Goal: Information Seeking & Learning: Learn about a topic

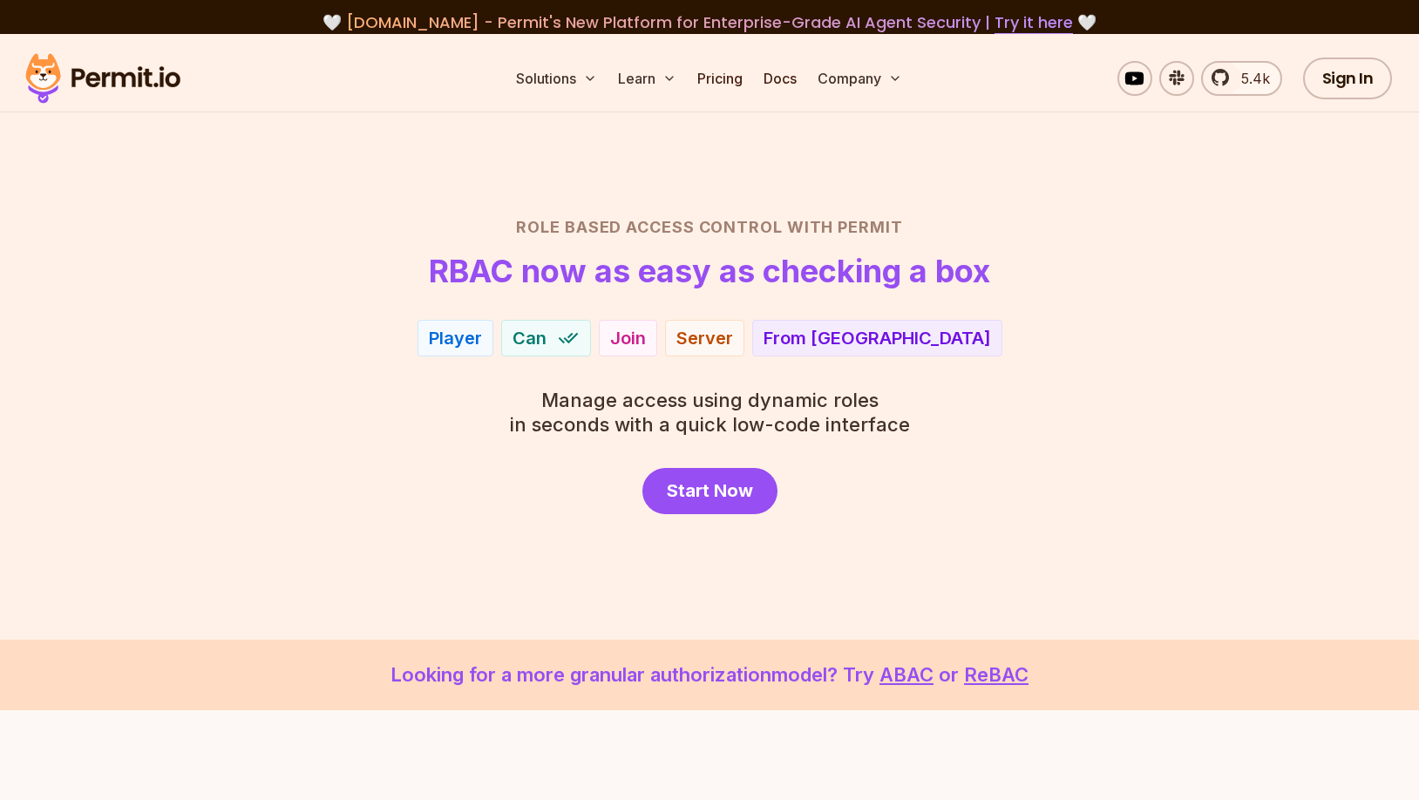
click at [461, 409] on div "Role Based Access Control with Permit RBAC now as easy as checking a box Player…" at bounding box center [709, 364] width 1220 height 299
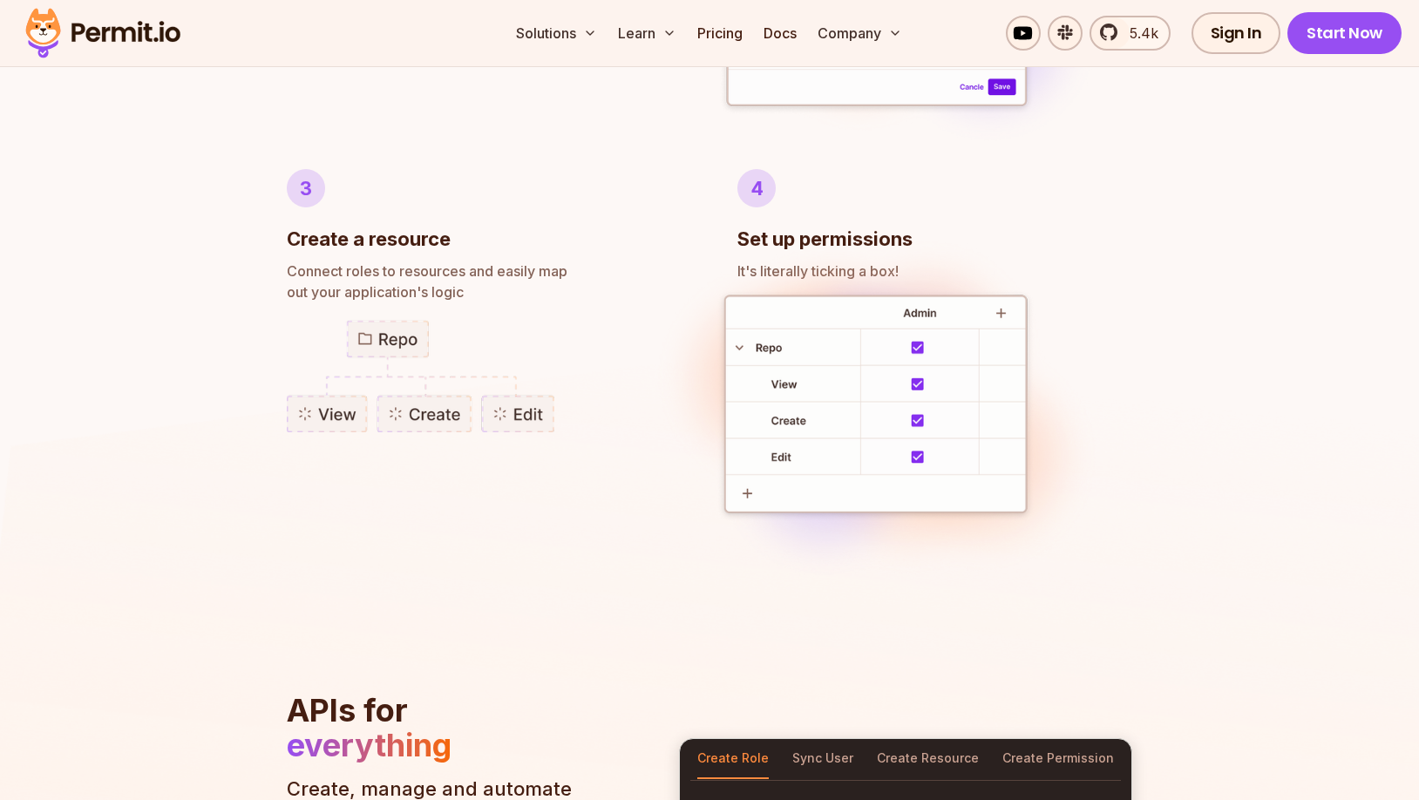
scroll to position [1530, 0]
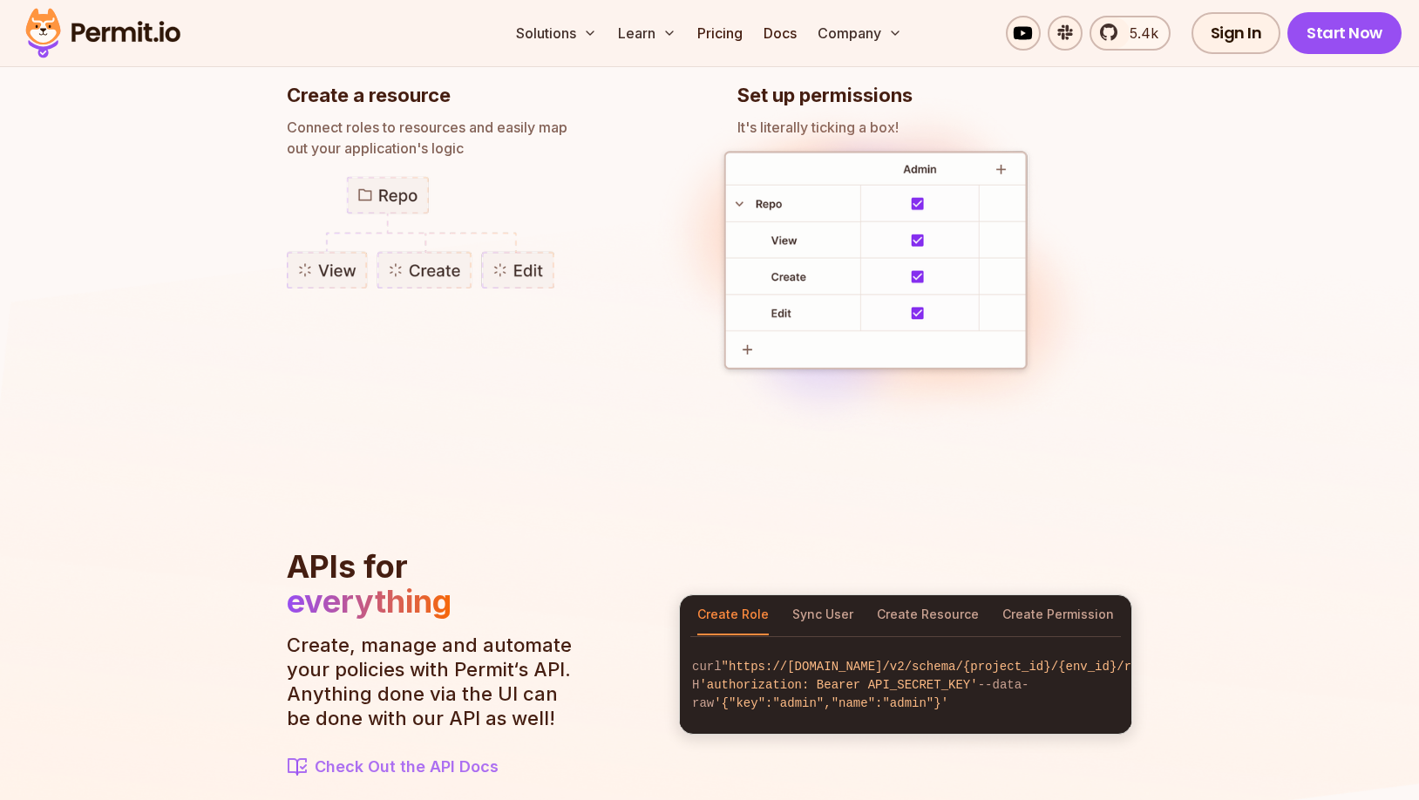
click at [505, 414] on li "3 Create a resource Connect roles to resources and easily map out your applicat…" at bounding box center [484, 231] width 395 height 412
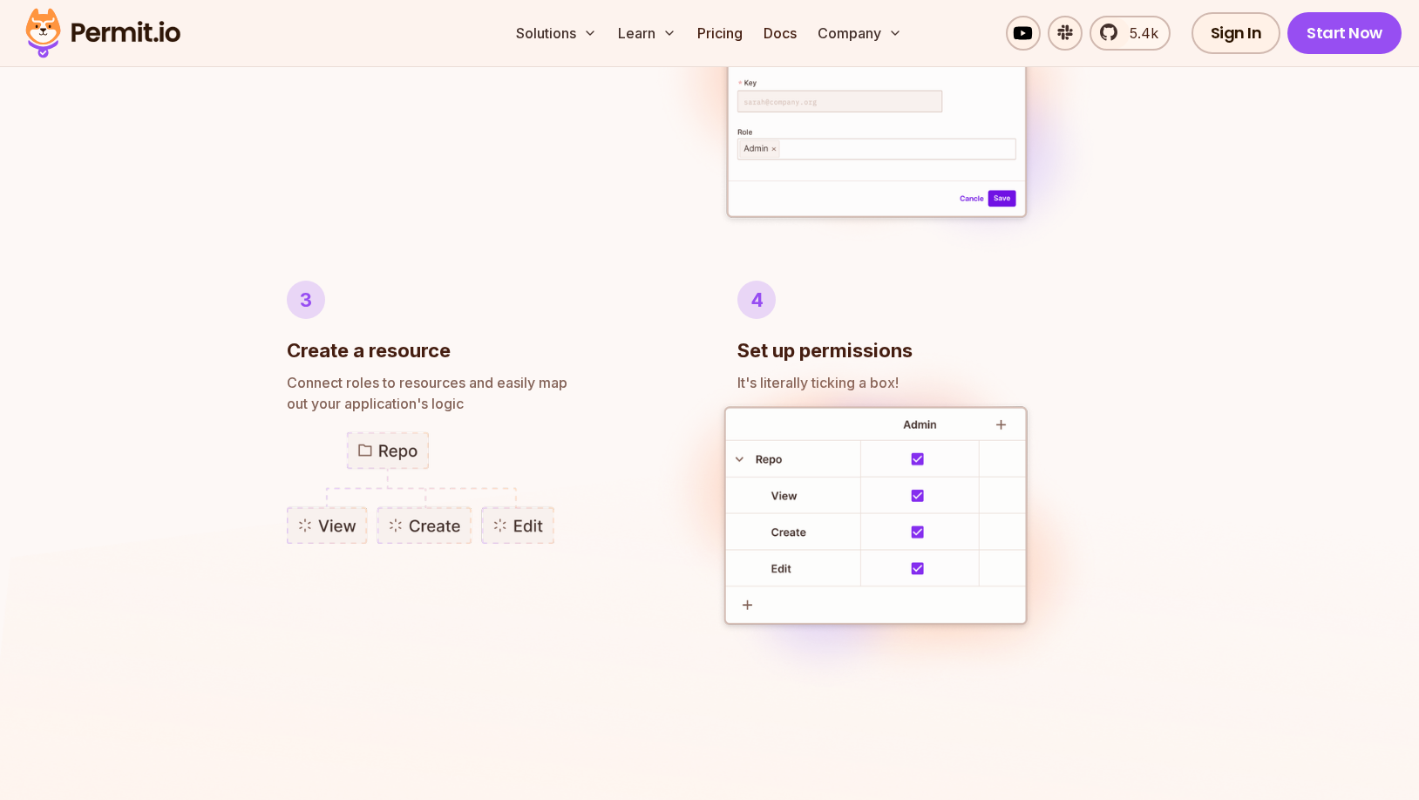
click at [669, 362] on img at bounding box center [877, 521] width 464 height 362
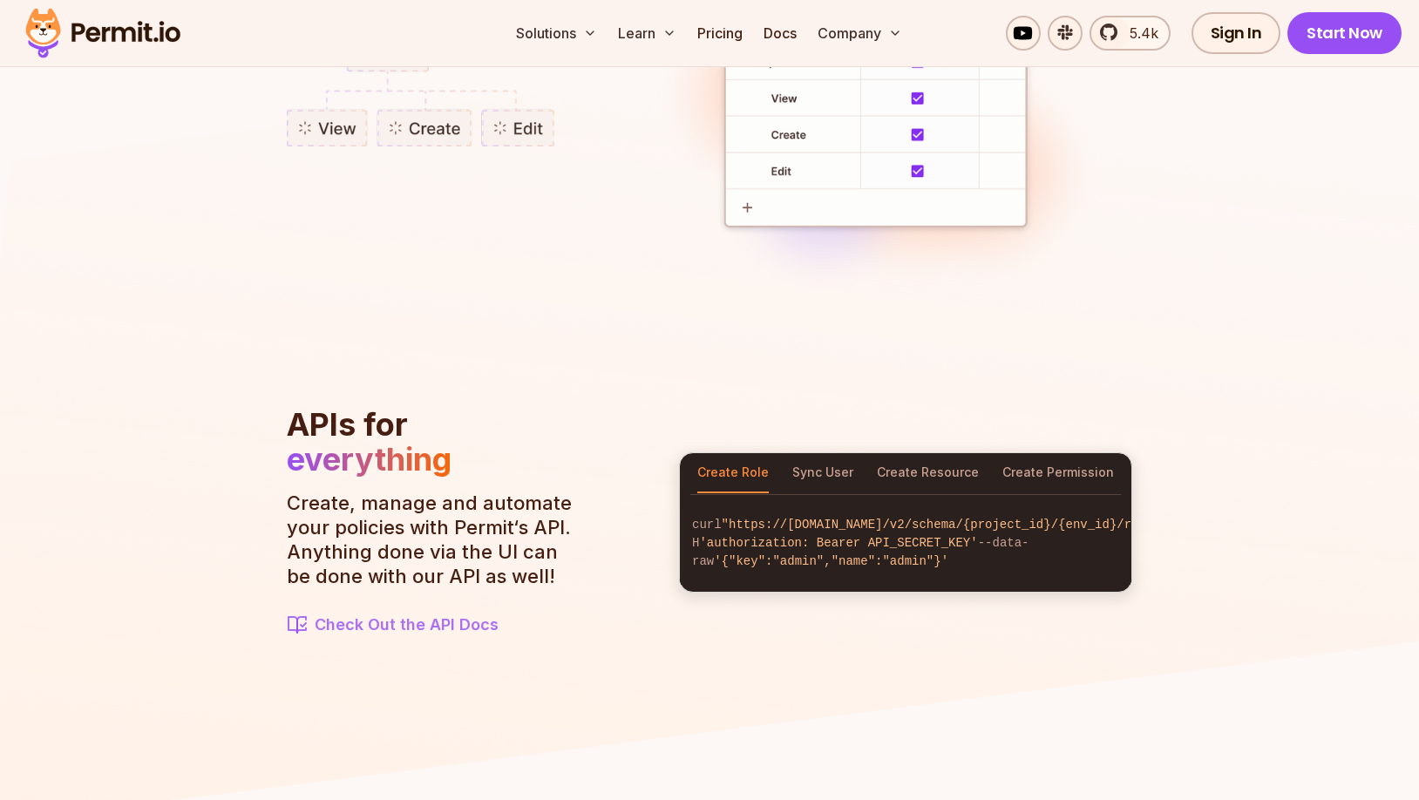
scroll to position [1774, 0]
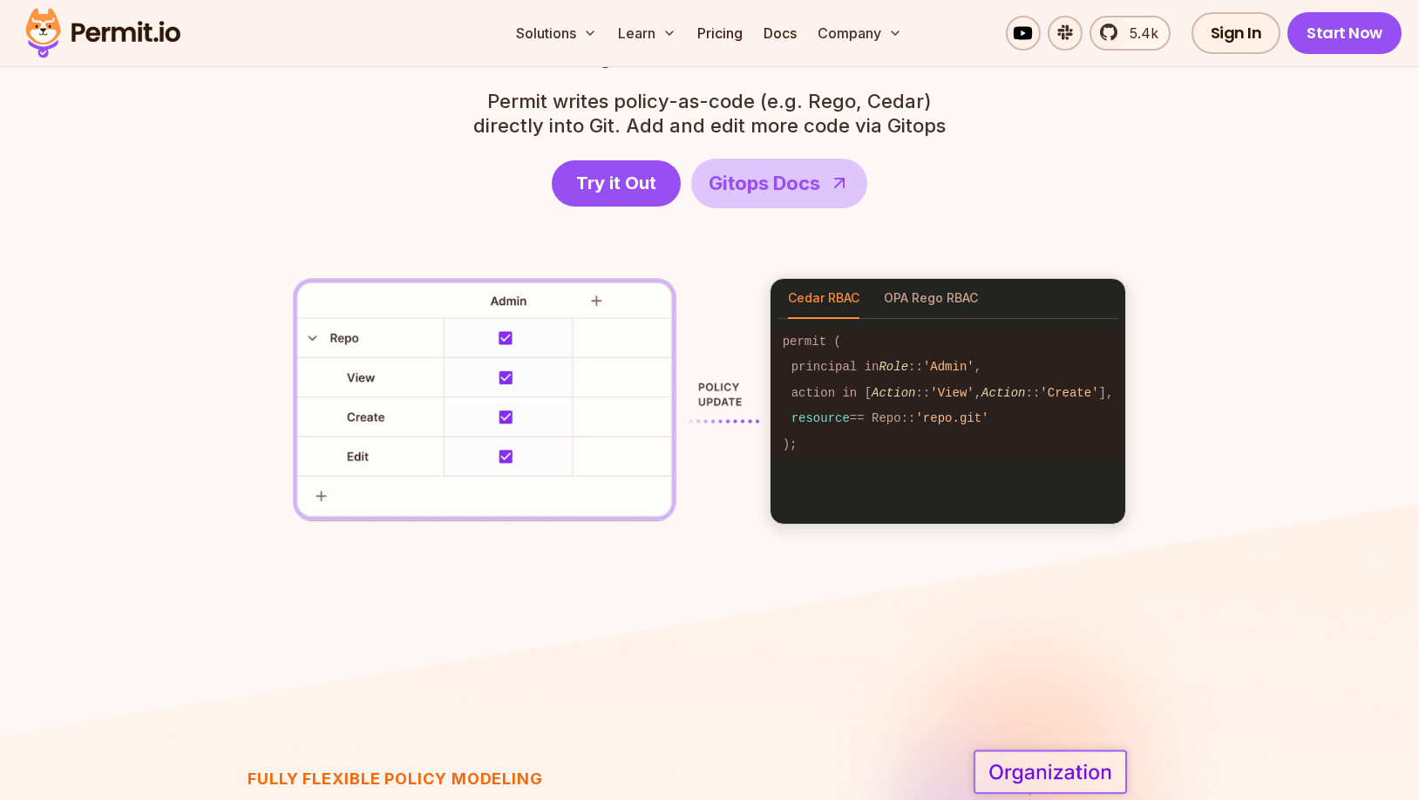
click at [655, 408] on img at bounding box center [526, 401] width 466 height 247
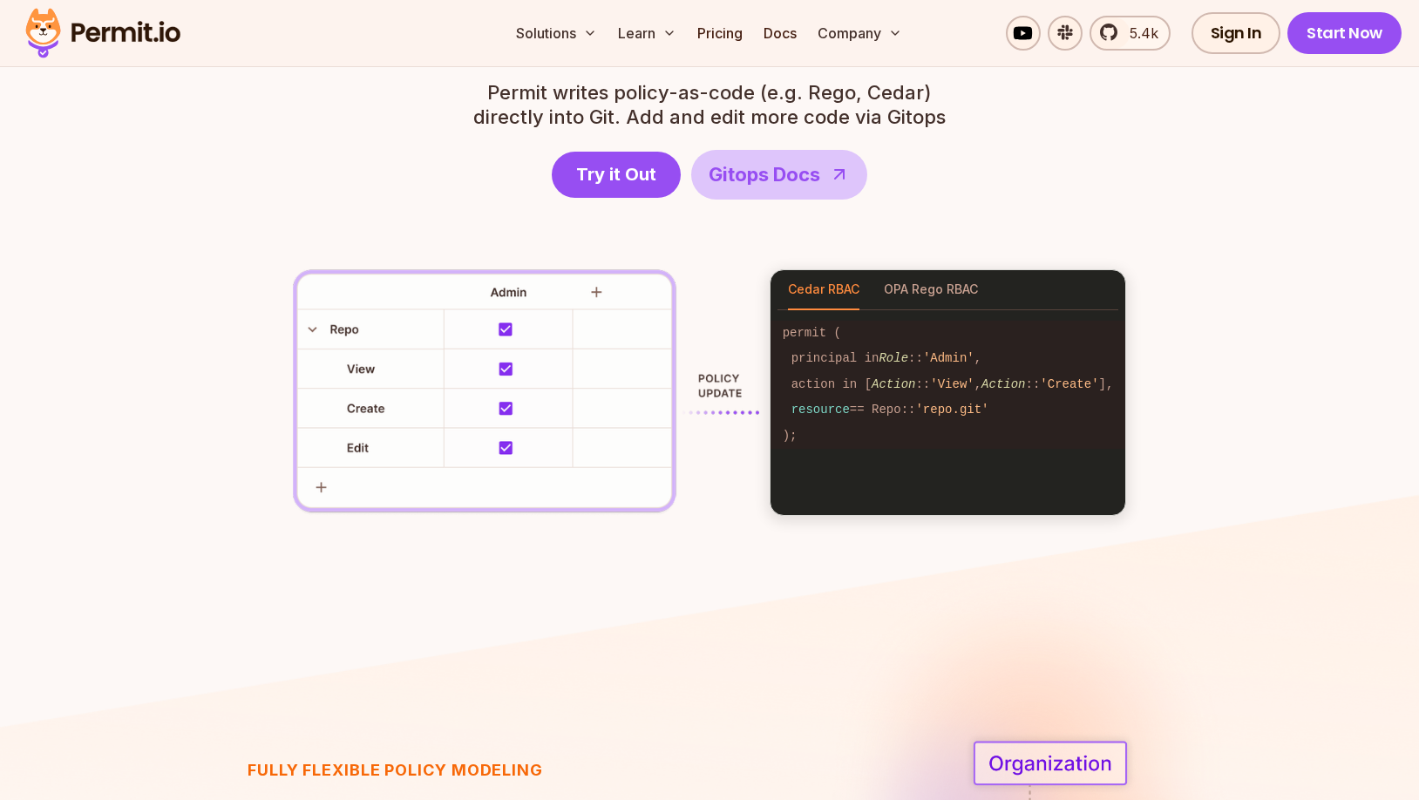
scroll to position [2498, 0]
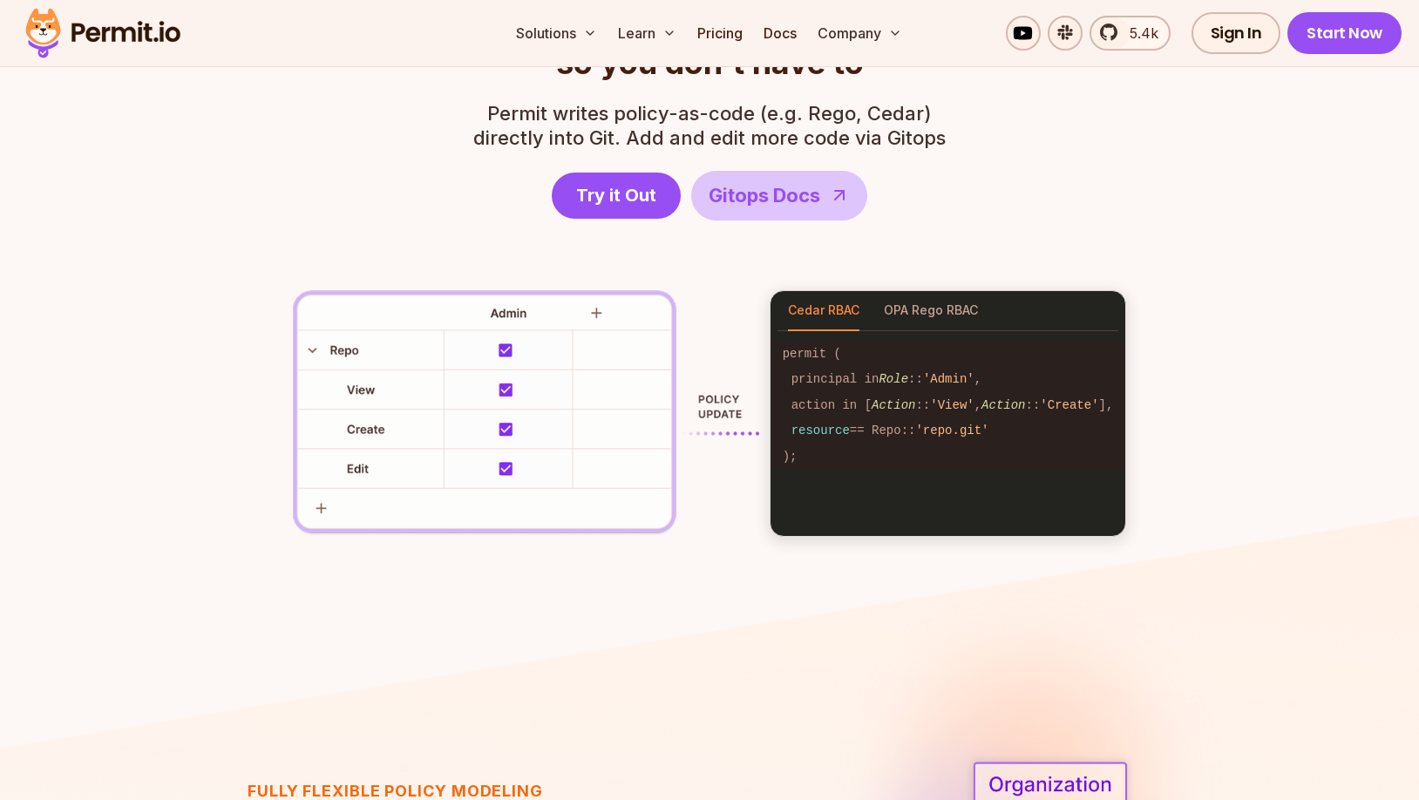
click at [661, 521] on img at bounding box center [526, 413] width 466 height 247
click at [917, 319] on button "OPA Rego RBAC" at bounding box center [931, 311] width 94 height 40
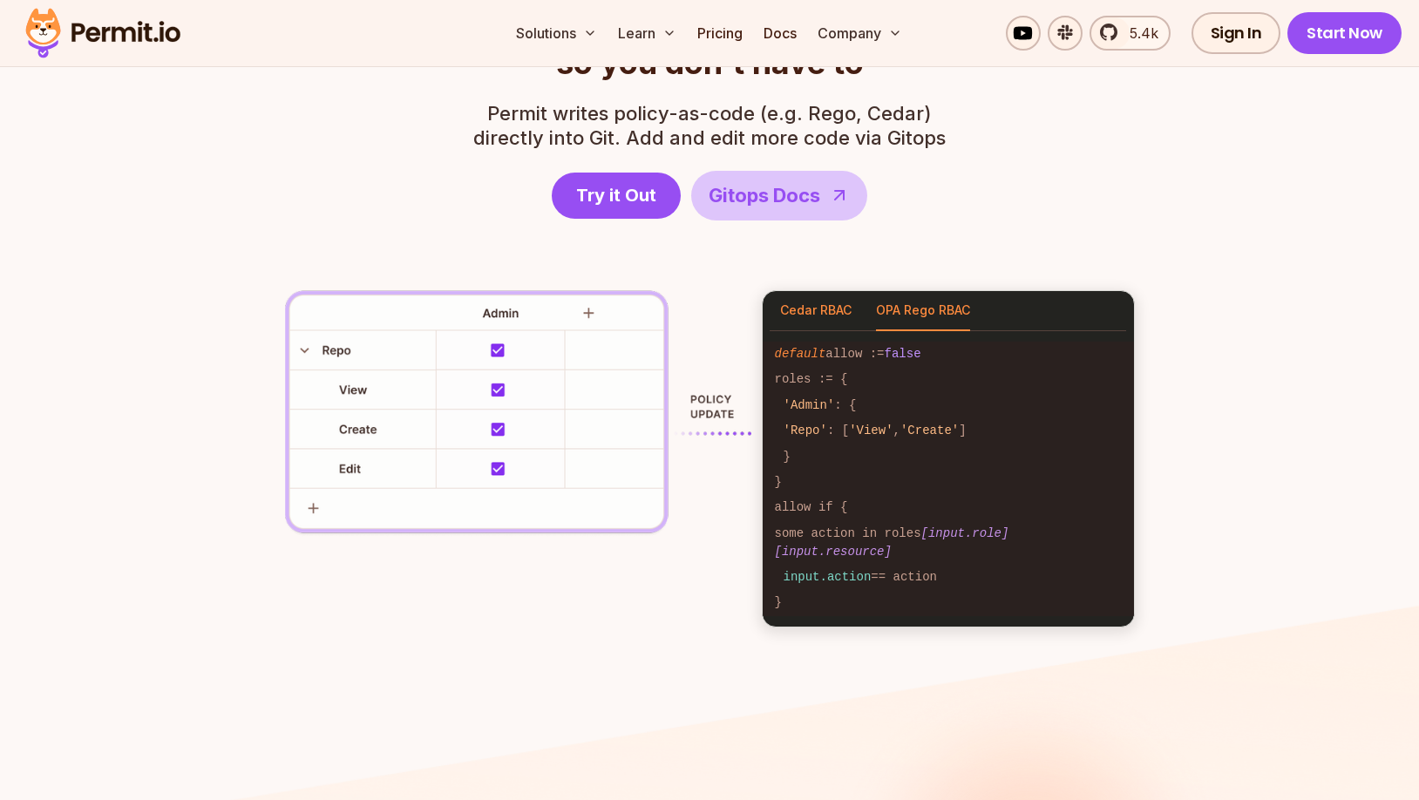
click at [833, 311] on button "Cedar RBAC" at bounding box center [815, 311] width 71 height 40
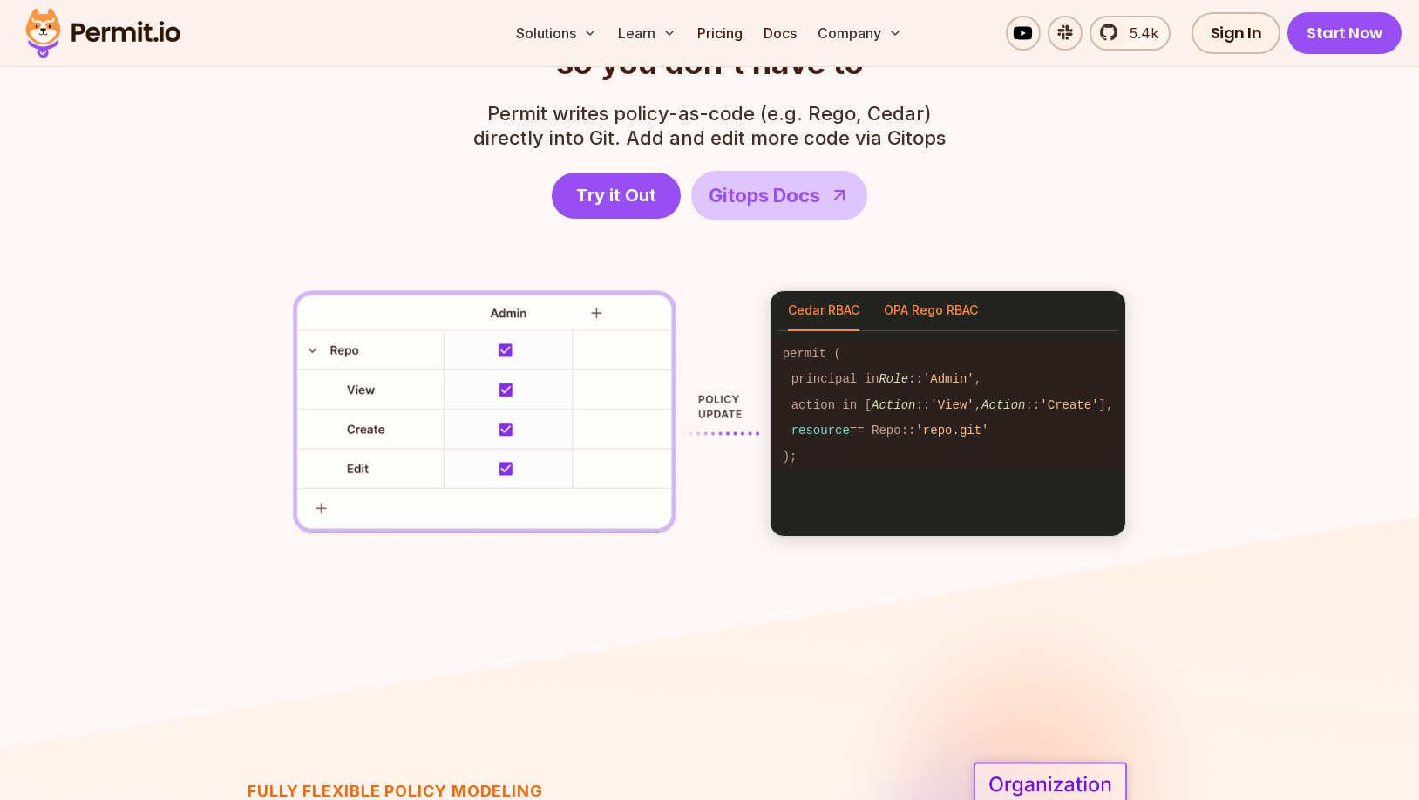
click at [906, 316] on button "OPA Rego RBAC" at bounding box center [931, 311] width 94 height 40
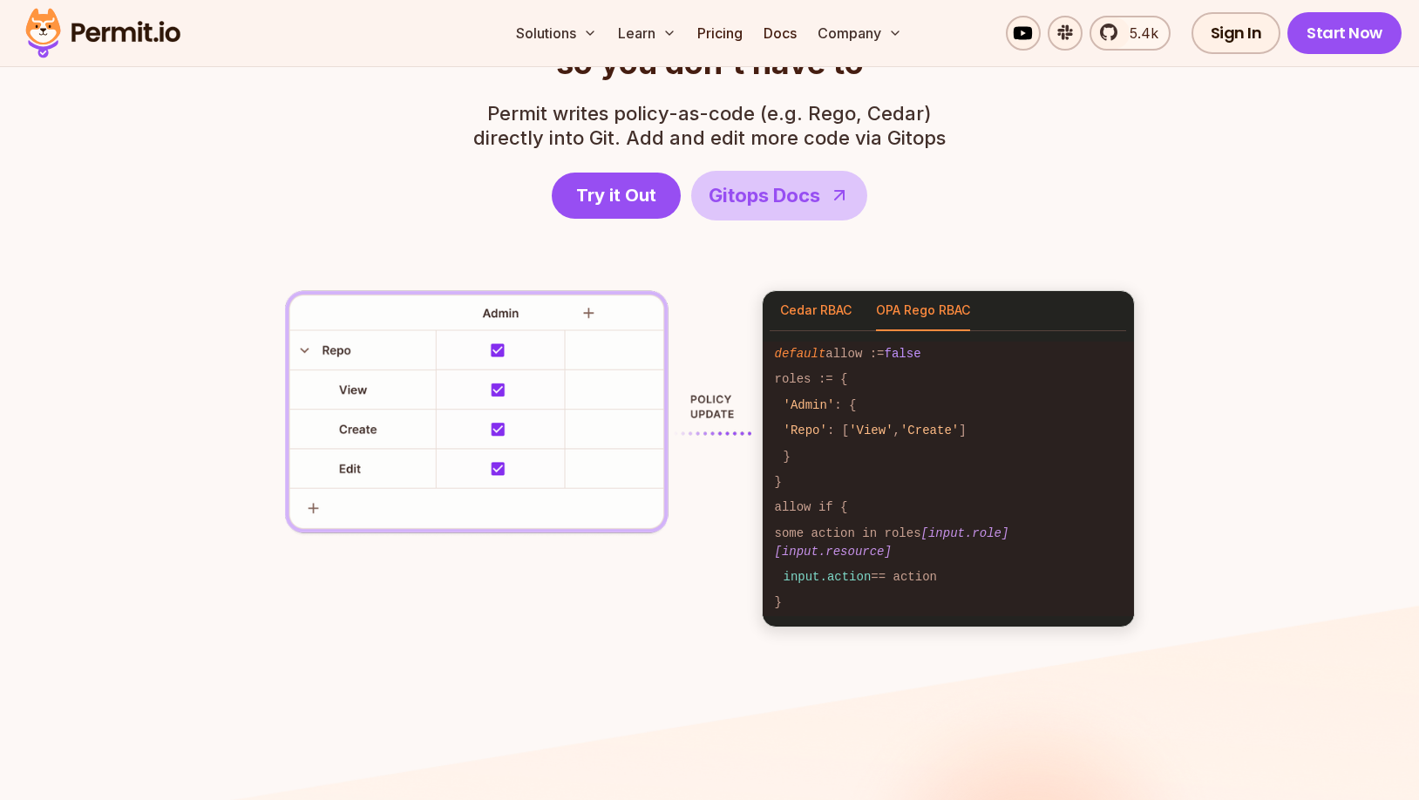
click at [824, 314] on button "Cedar RBAC" at bounding box center [815, 311] width 71 height 40
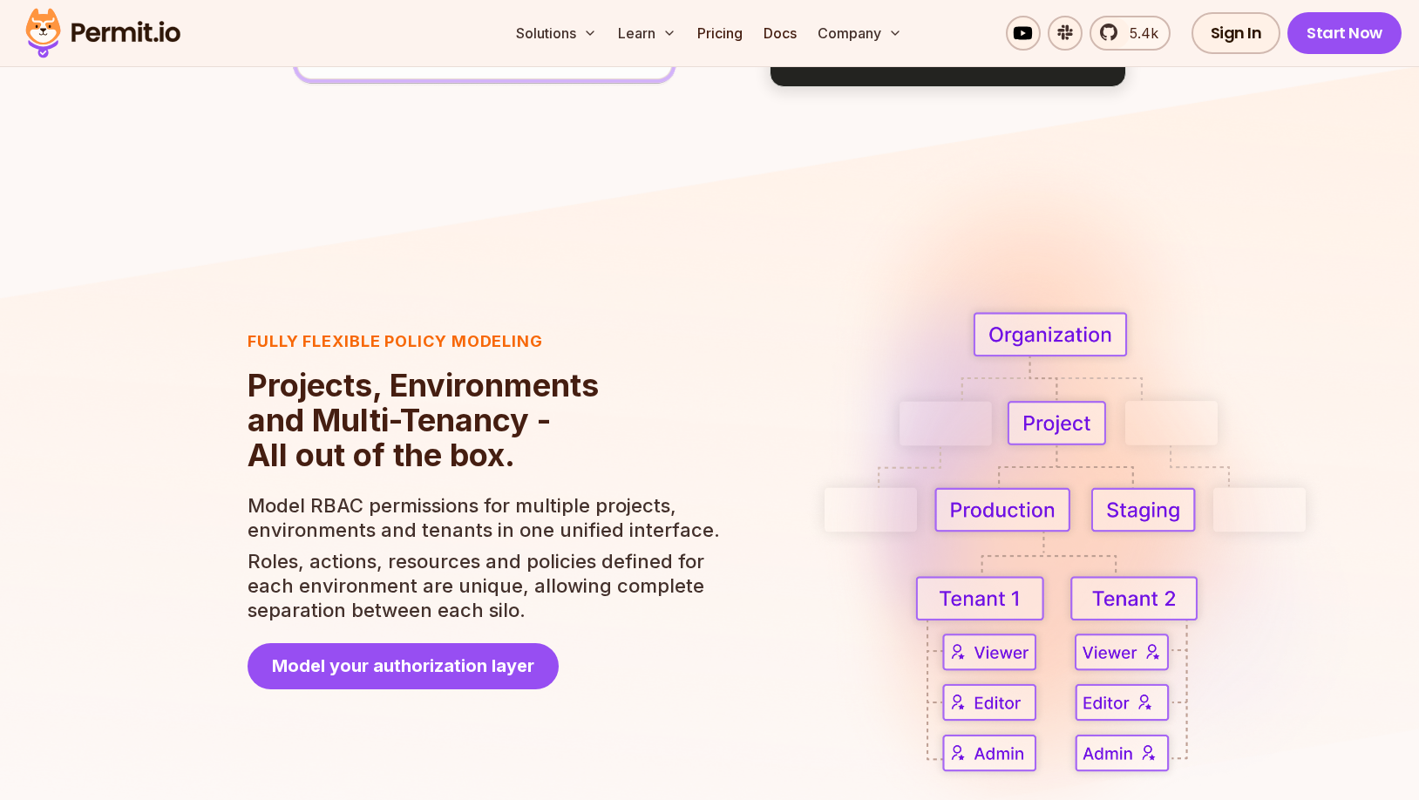
click at [700, 493] on p "Model RBAC permissions for multiple projects, environments and tenants in one u…" at bounding box center [484, 517] width 475 height 49
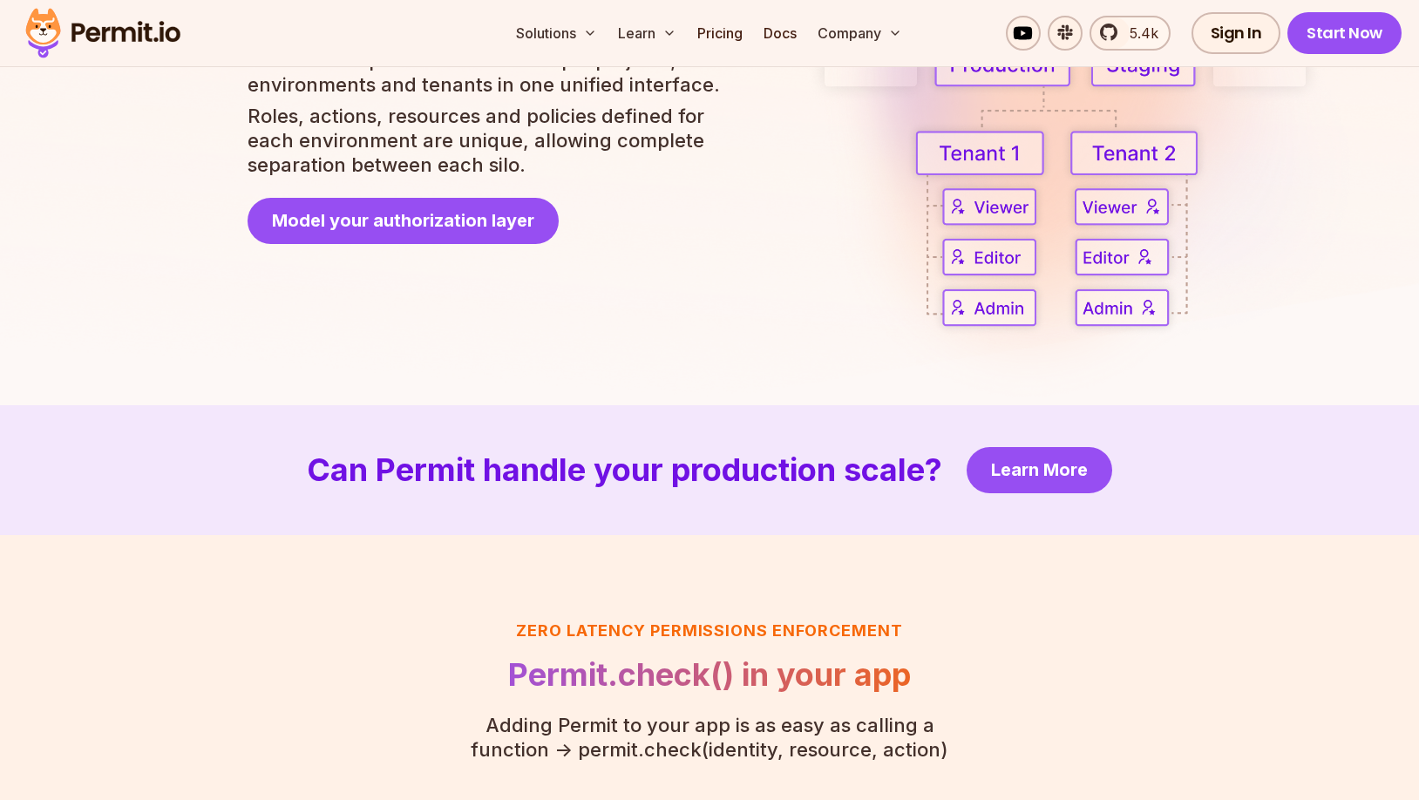
click at [704, 487] on h2 "Can Permit handle your production scale?" at bounding box center [624, 469] width 635 height 35
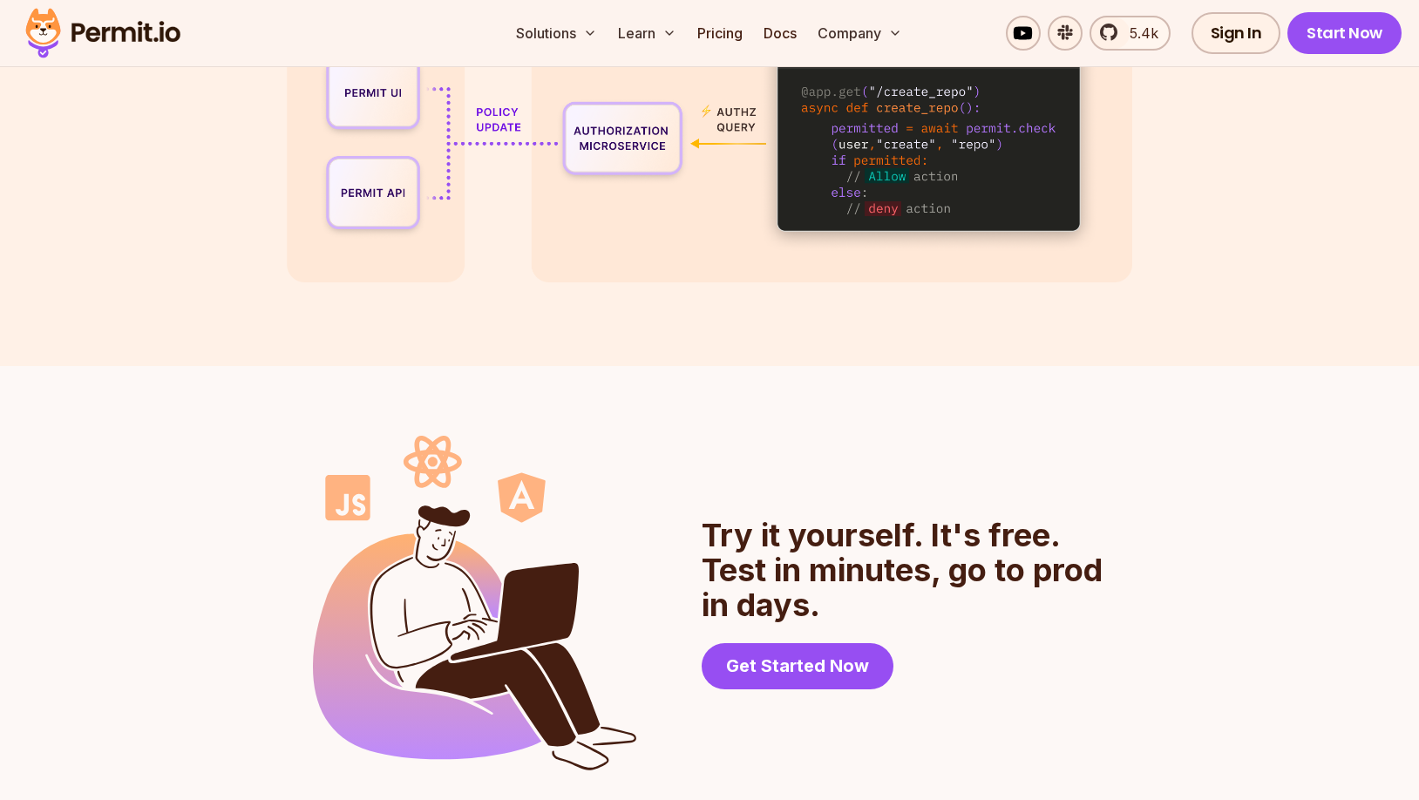
click at [706, 424] on div "Try it yourself. It's free. Test in minutes, go to prod in days. Get Started No…" at bounding box center [709, 774] width 1419 height 816
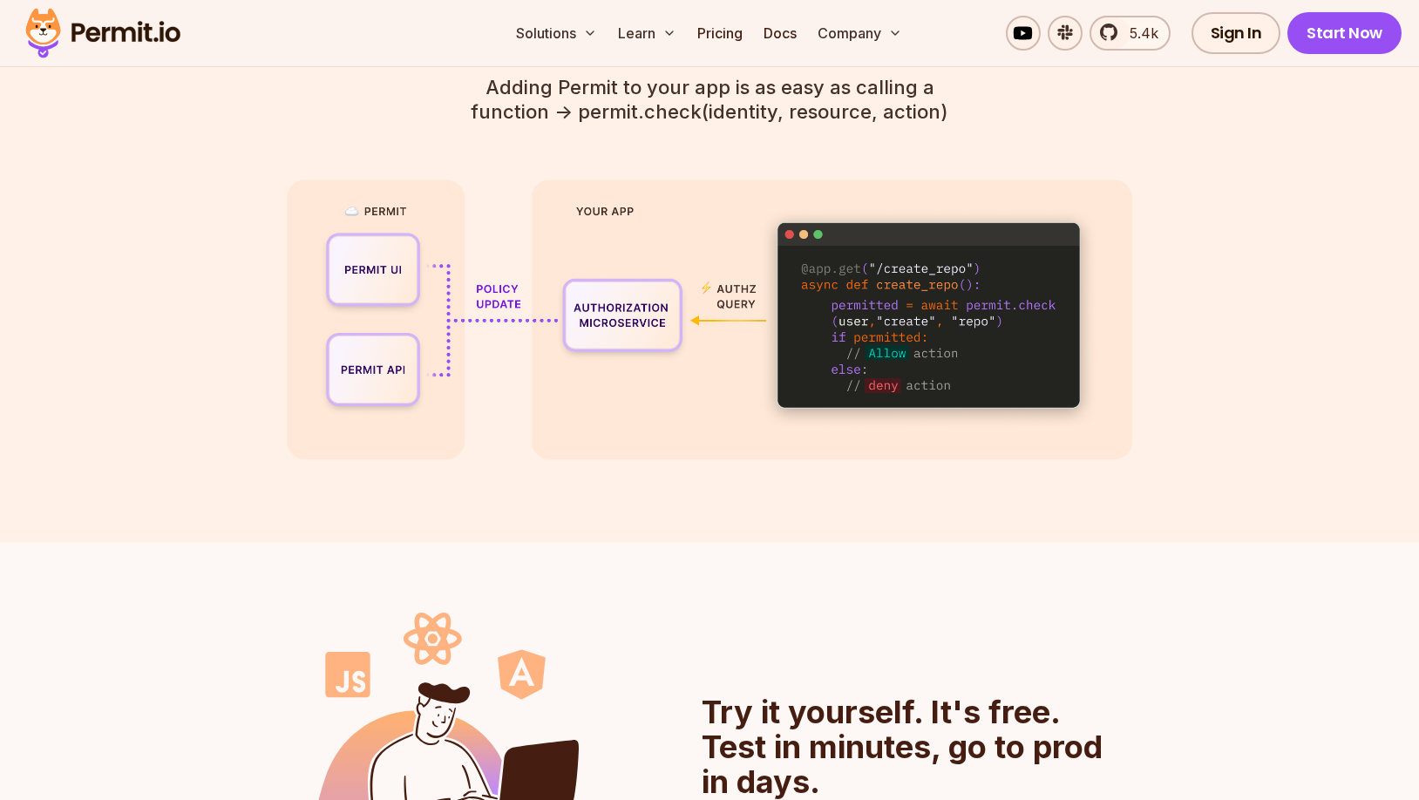
scroll to position [4029, 1]
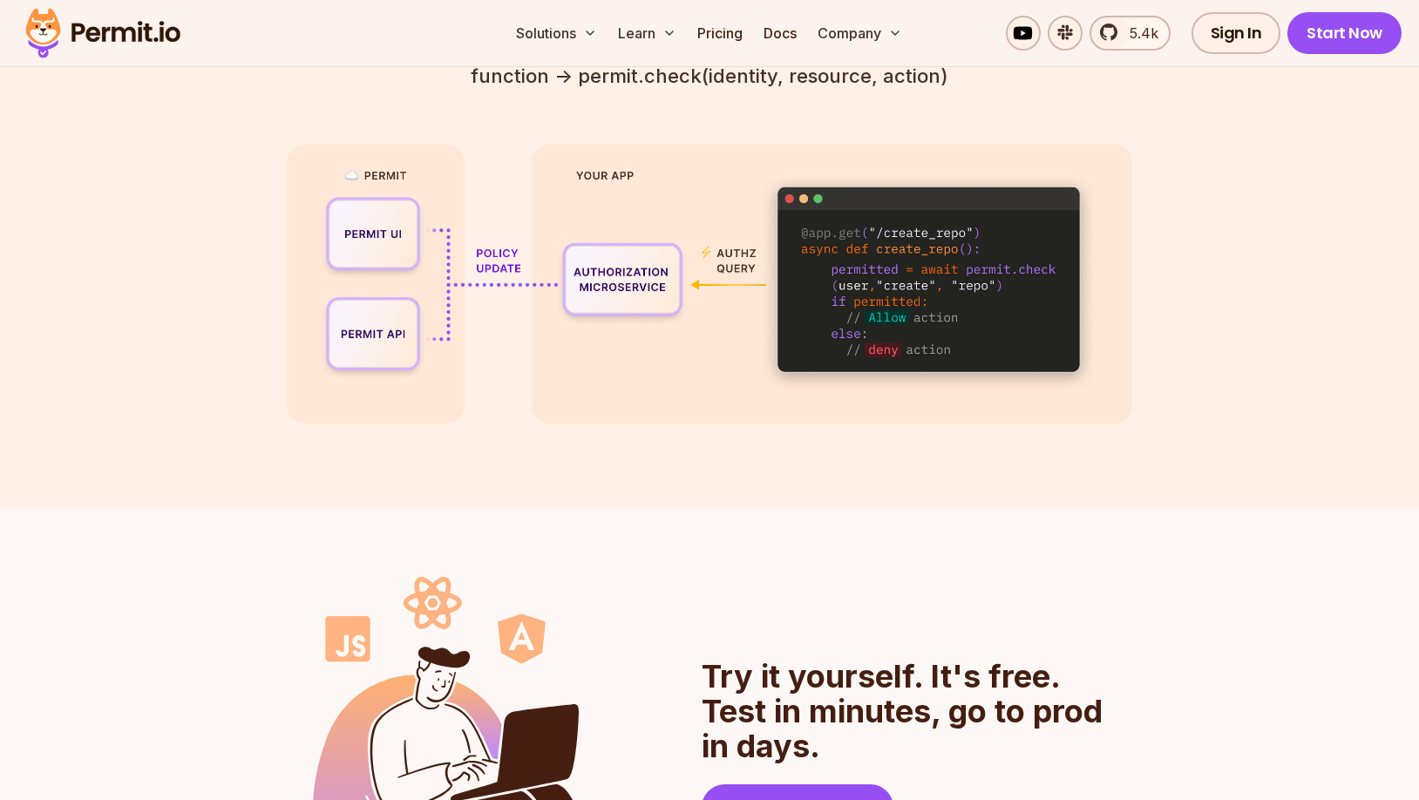
click at [706, 424] on section "Zero latency Permissions enforcement Permit.check() in your app Adding Permit t…" at bounding box center [709, 184] width 1419 height 646
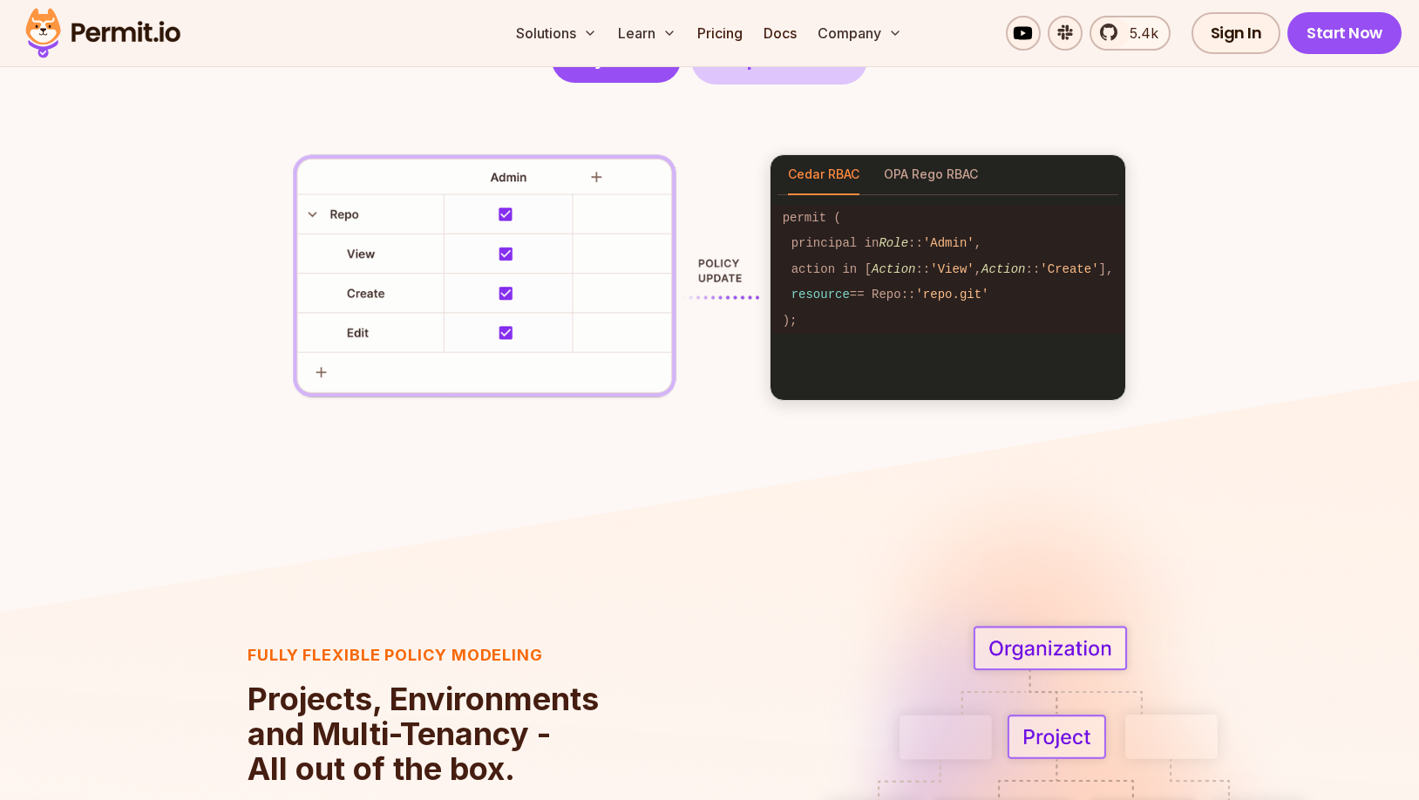
scroll to position [2510, 0]
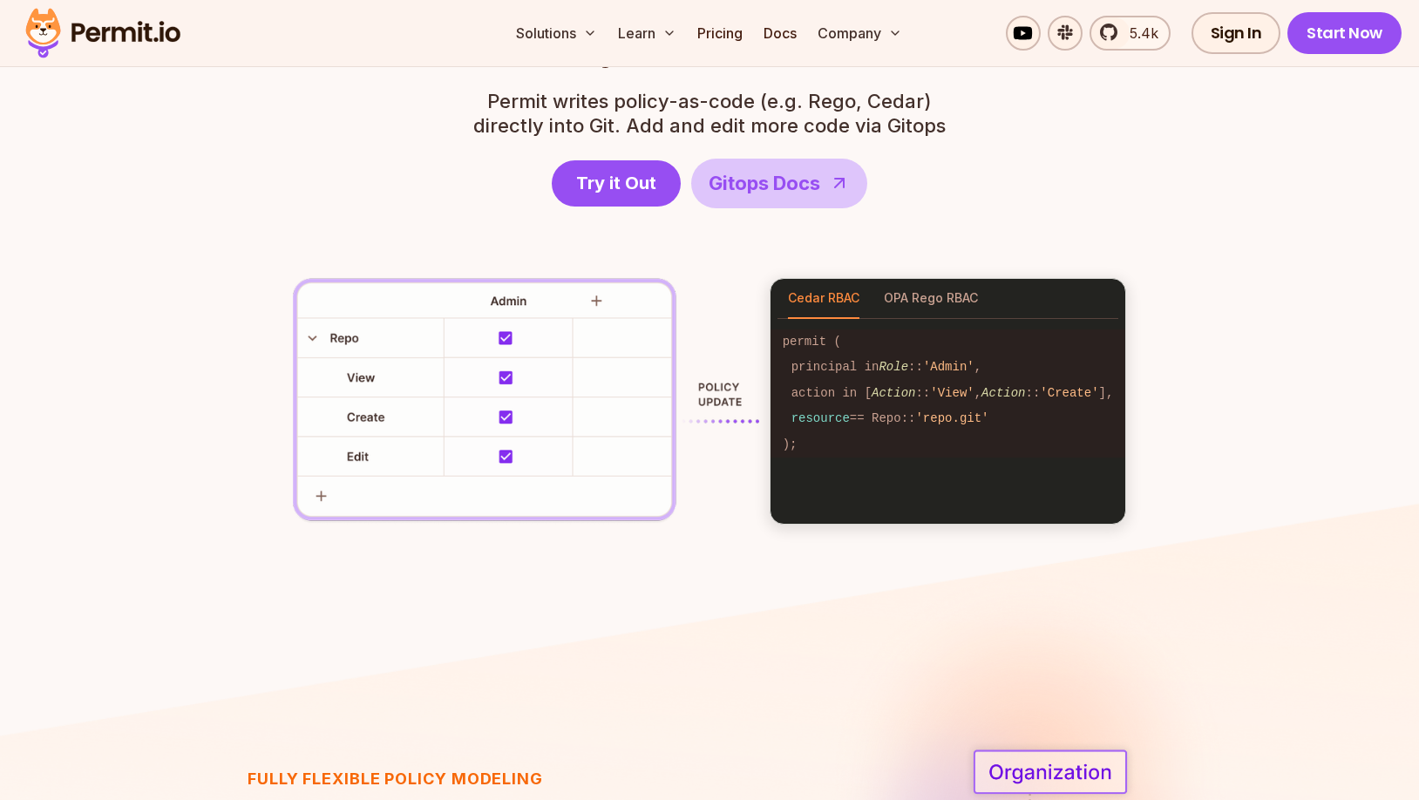
click at [664, 526] on section "RBAC Policy-as-code generator anyone can use We generate RBAC policy-as-code so…" at bounding box center [709, 242] width 1419 height 725
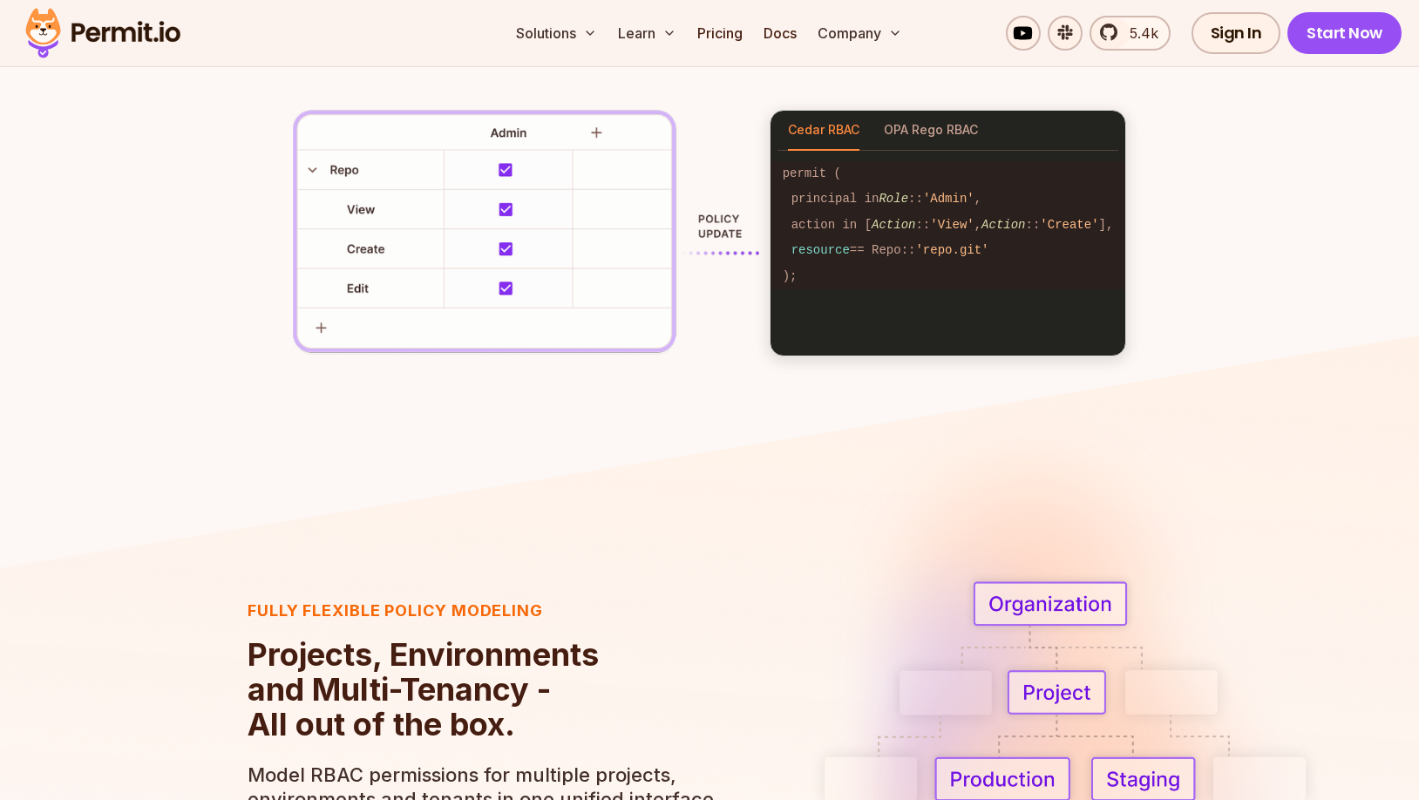
scroll to position [2582, 0]
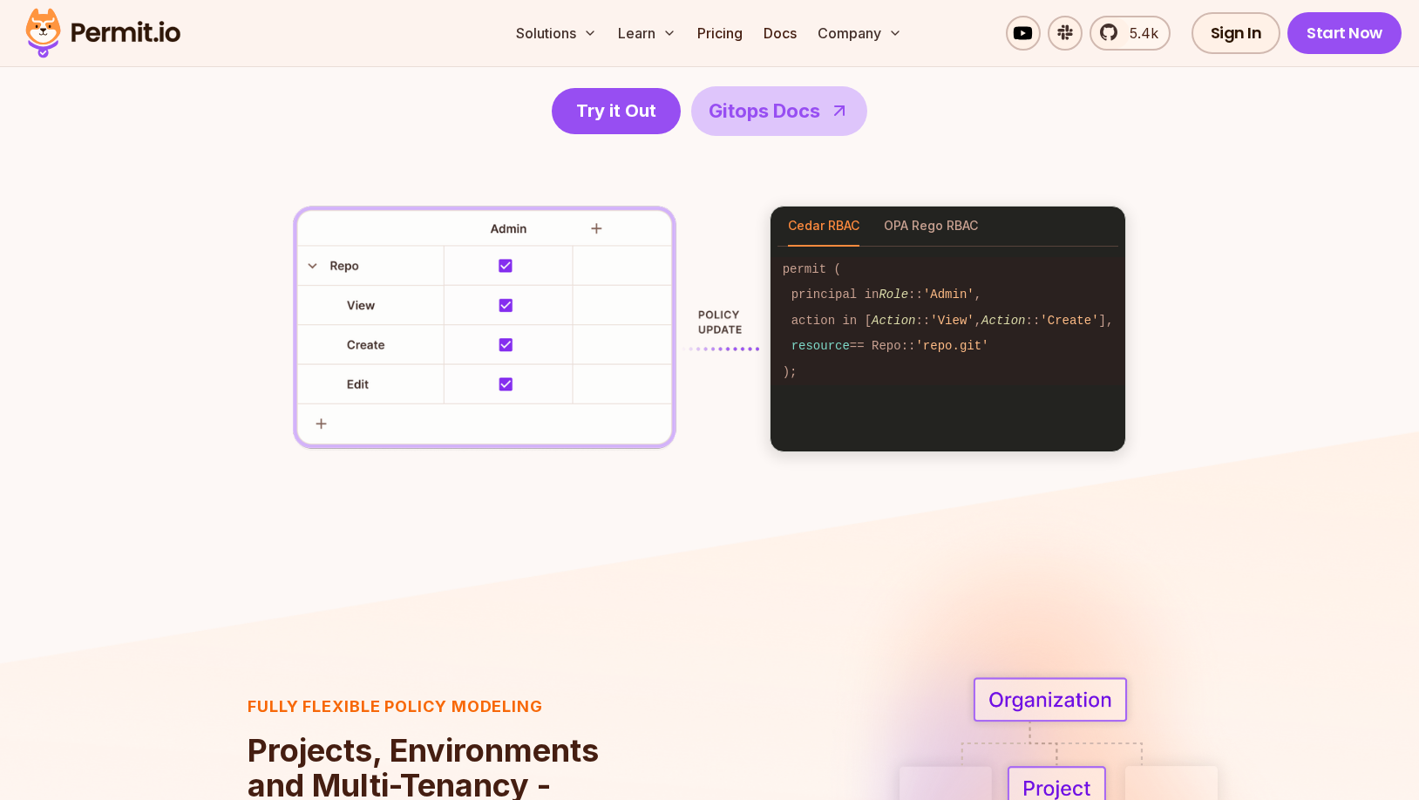
click at [664, 526] on section "RBAC Policy-as-code generator anyone can use We generate RBAC policy-as-code so…" at bounding box center [709, 169] width 1419 height 725
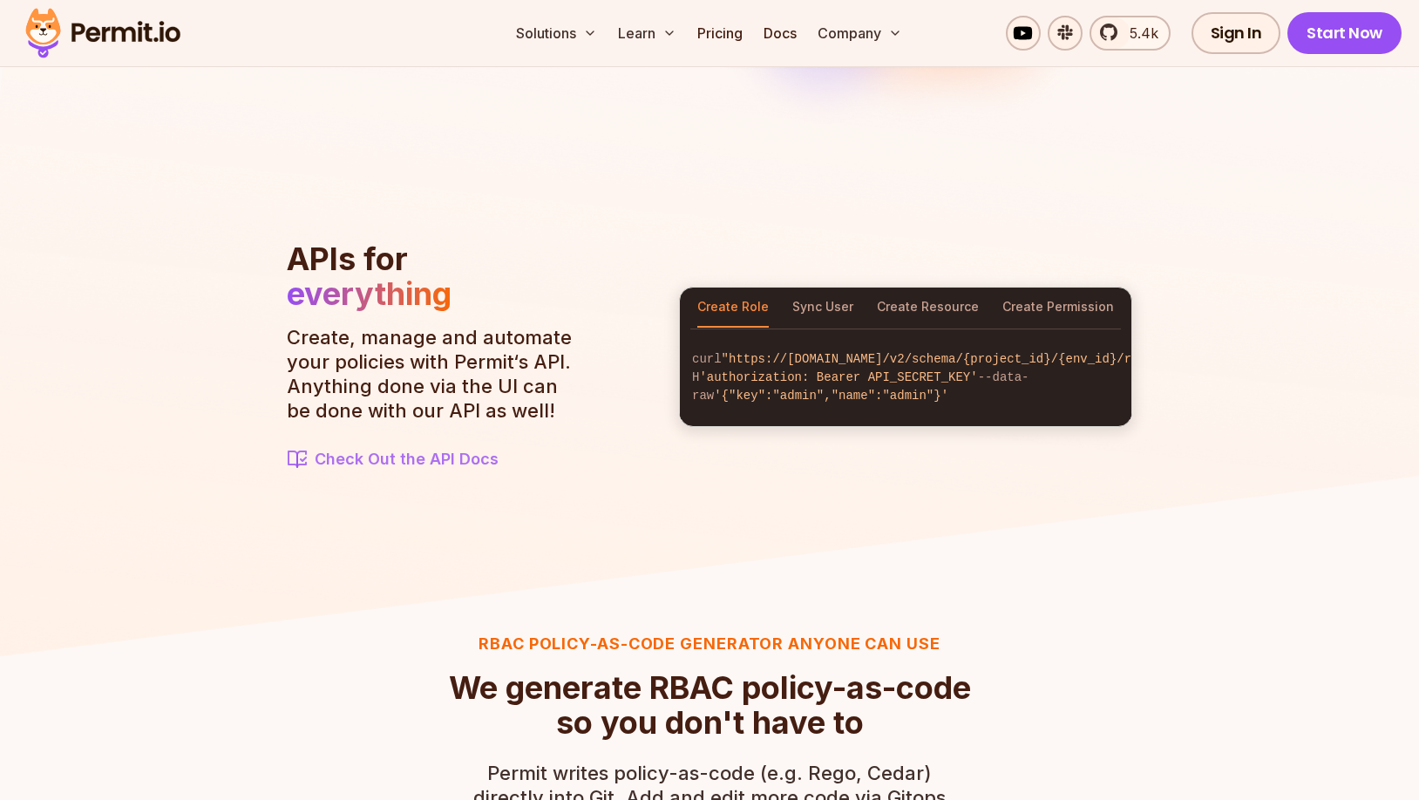
click at [664, 526] on img at bounding box center [709, 232] width 1419 height 864
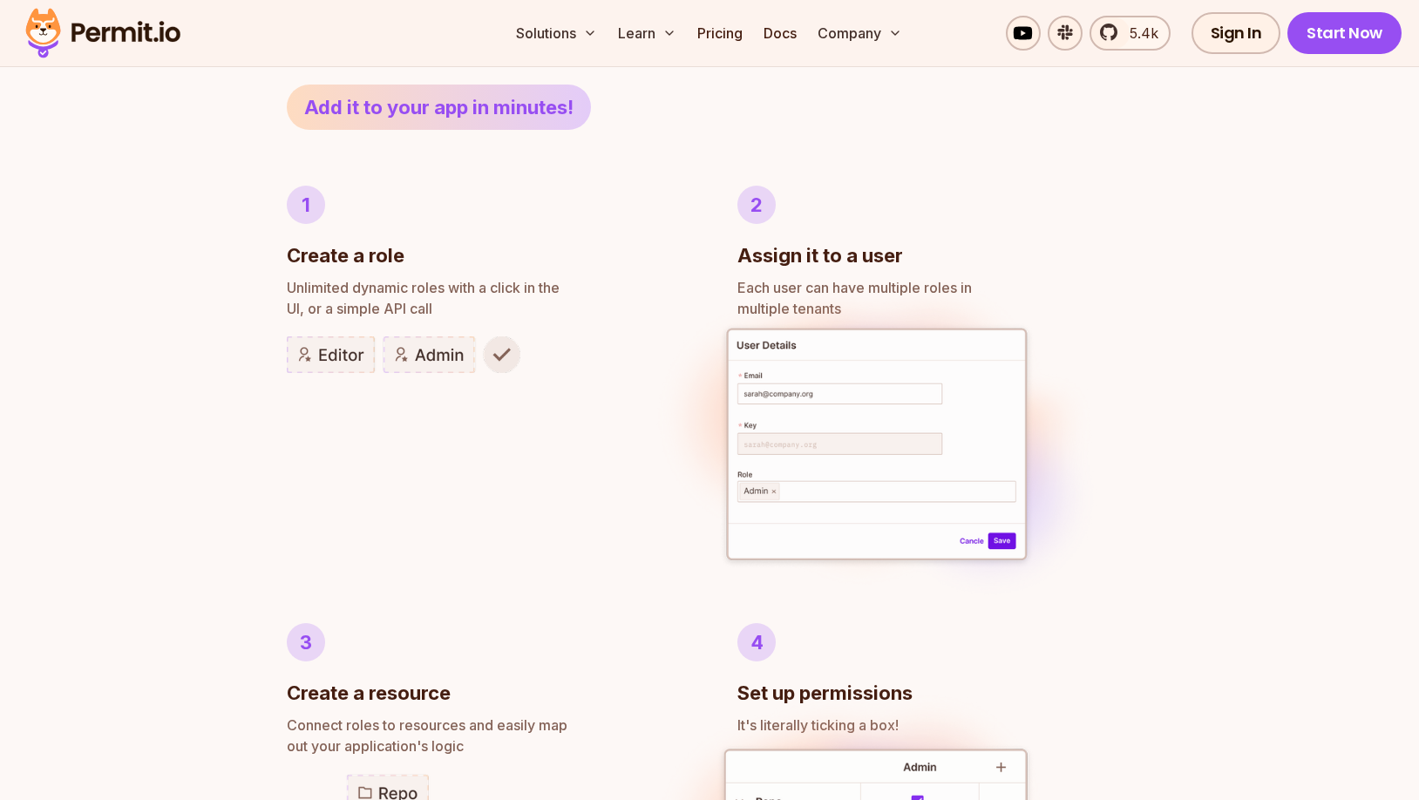
click at [664, 526] on img at bounding box center [877, 446] width 464 height 357
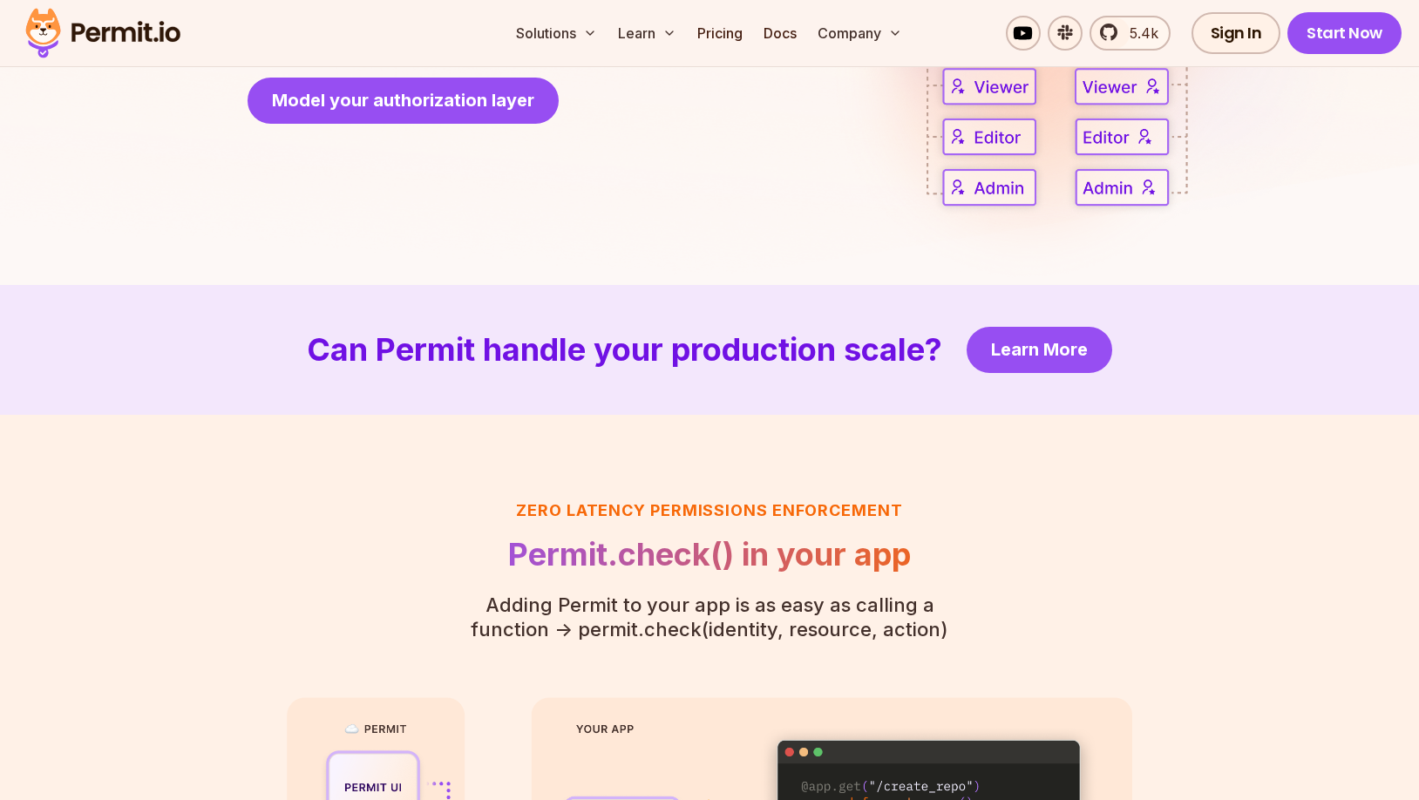
scroll to position [3991, 0]
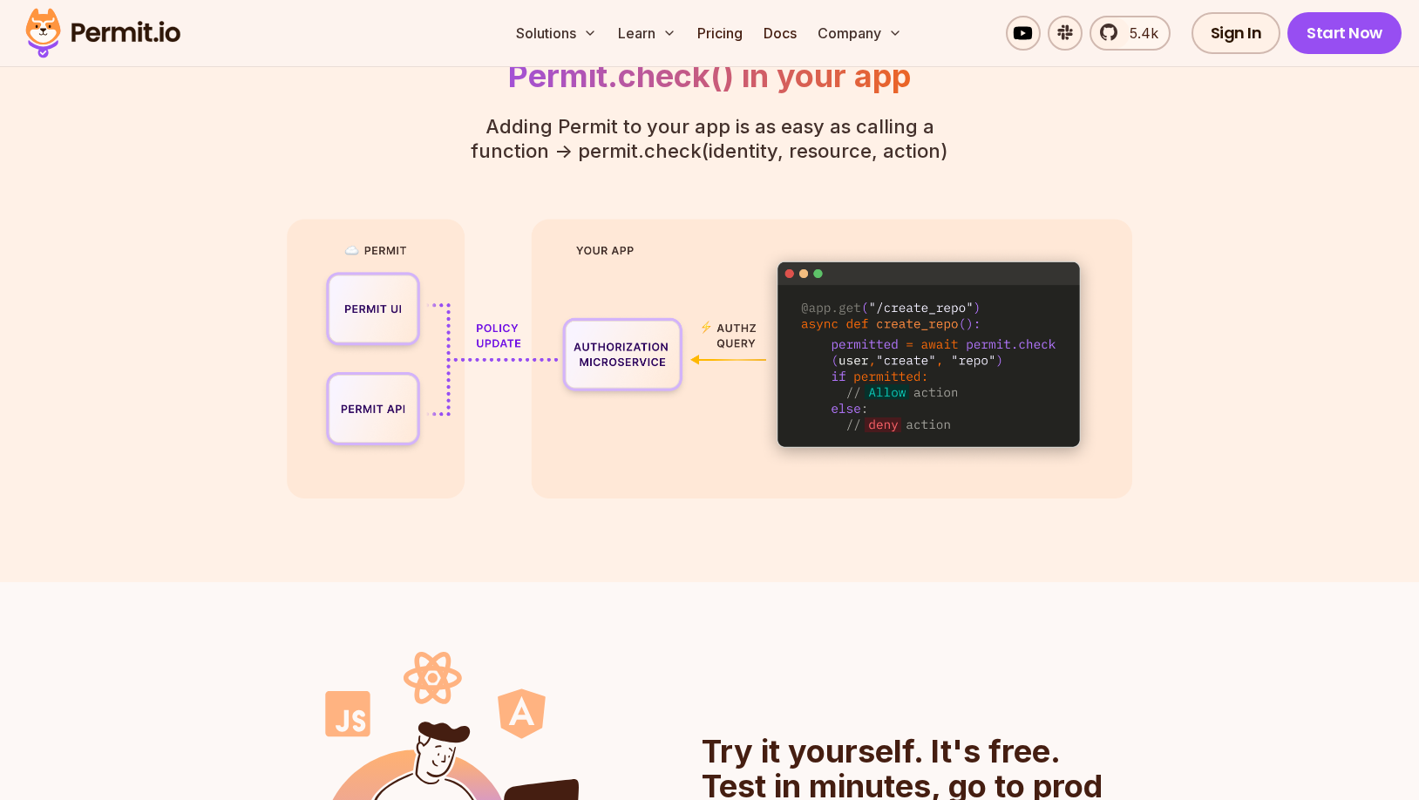
click at [728, 426] on img at bounding box center [709, 359] width 845 height 280
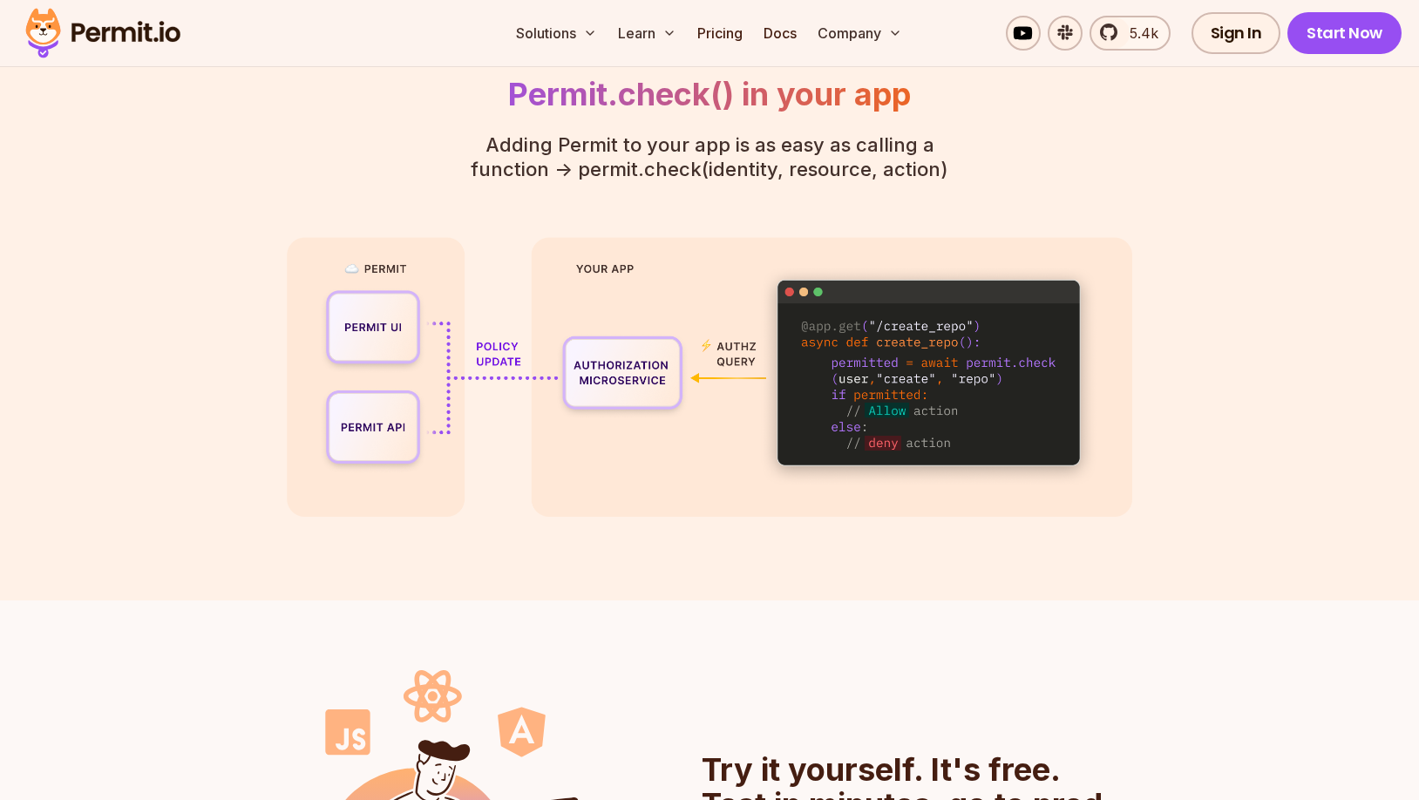
scroll to position [3976, 0]
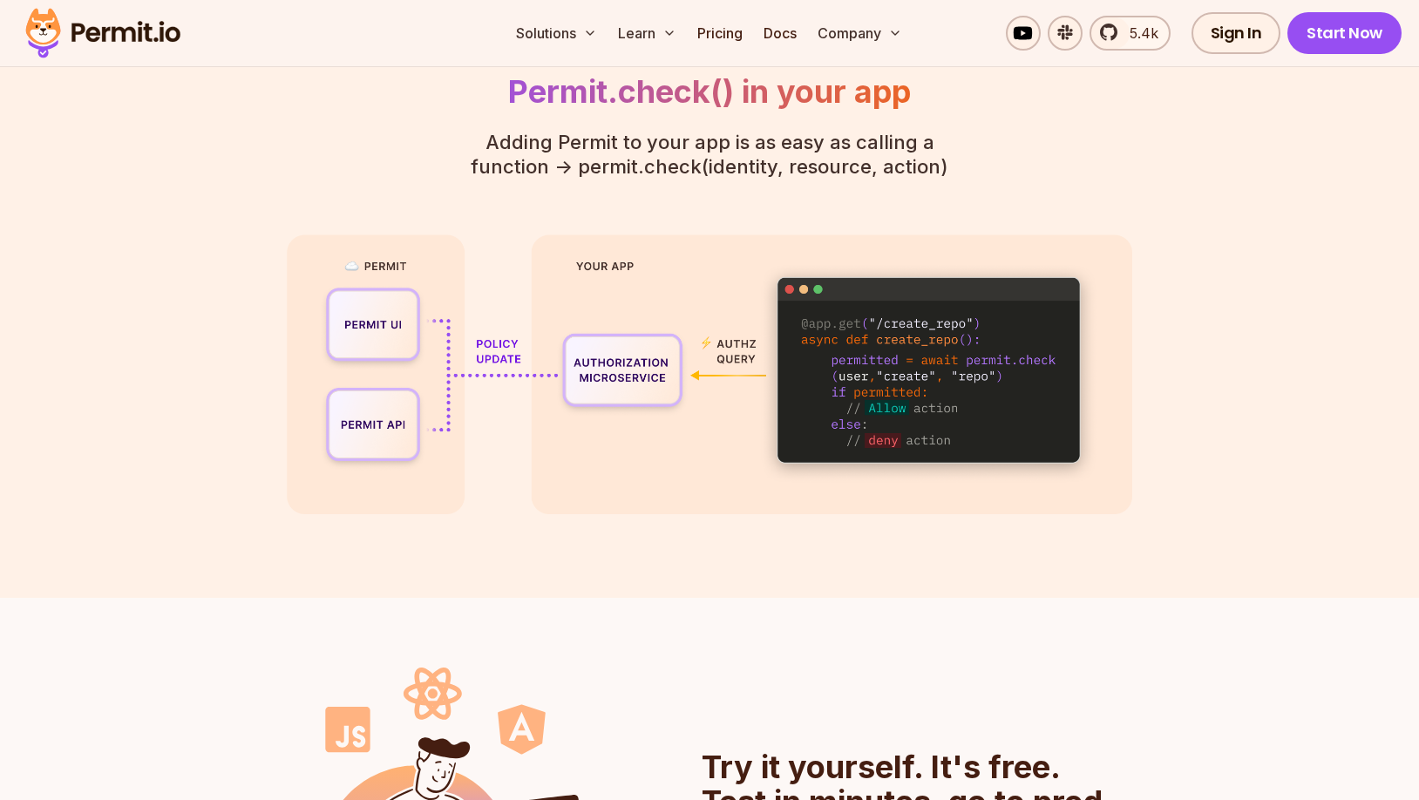
click at [728, 426] on img at bounding box center [709, 374] width 845 height 280
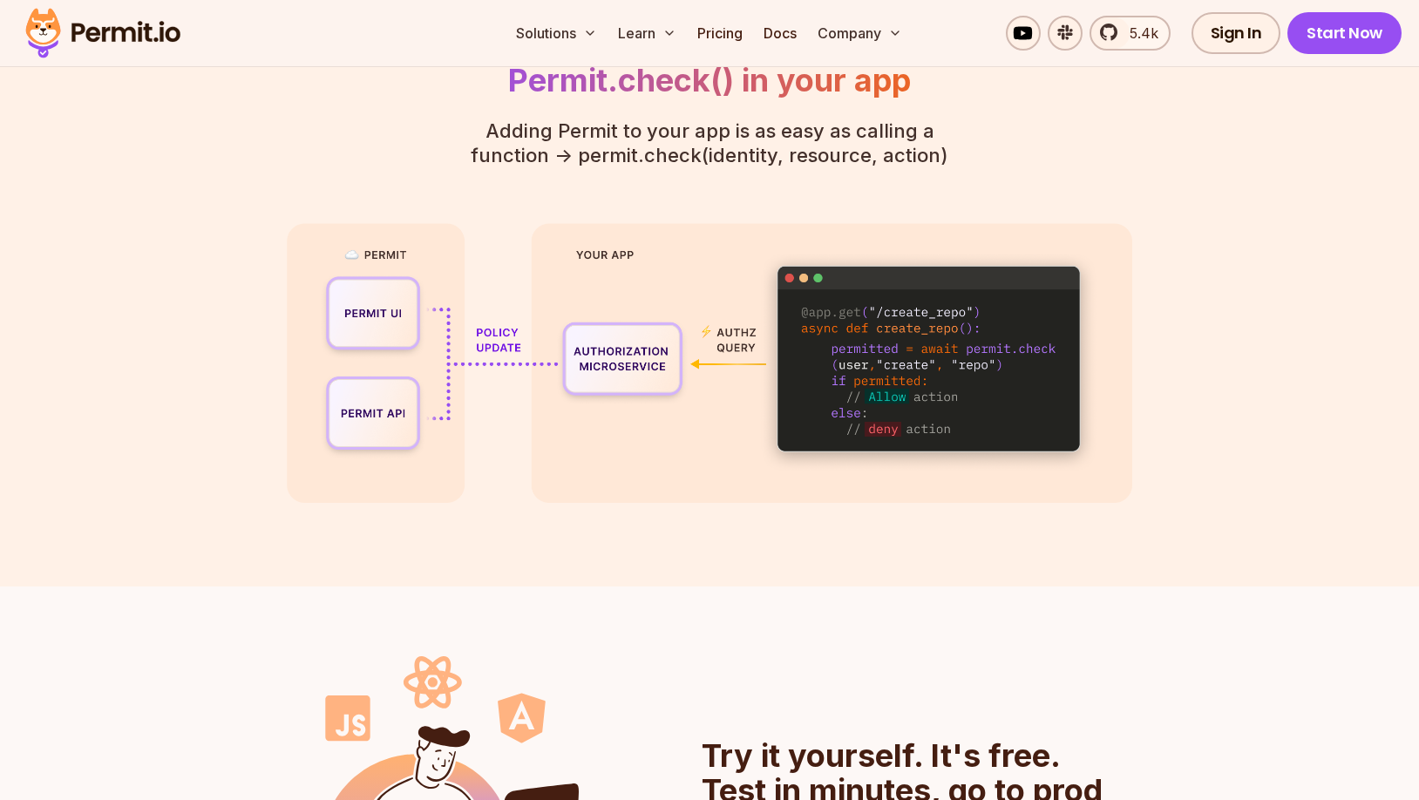
scroll to position [3991, 0]
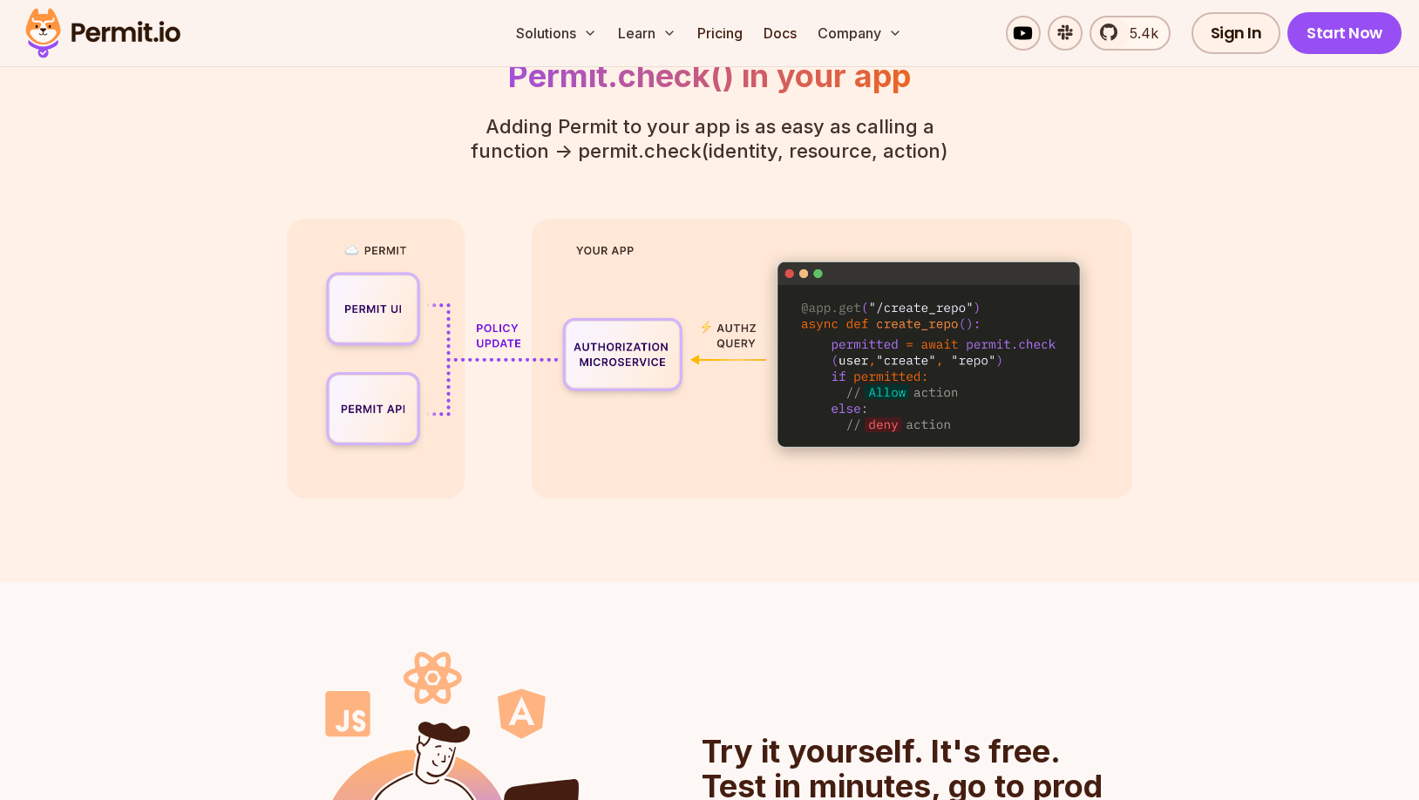
click at [728, 426] on img at bounding box center [709, 359] width 845 height 280
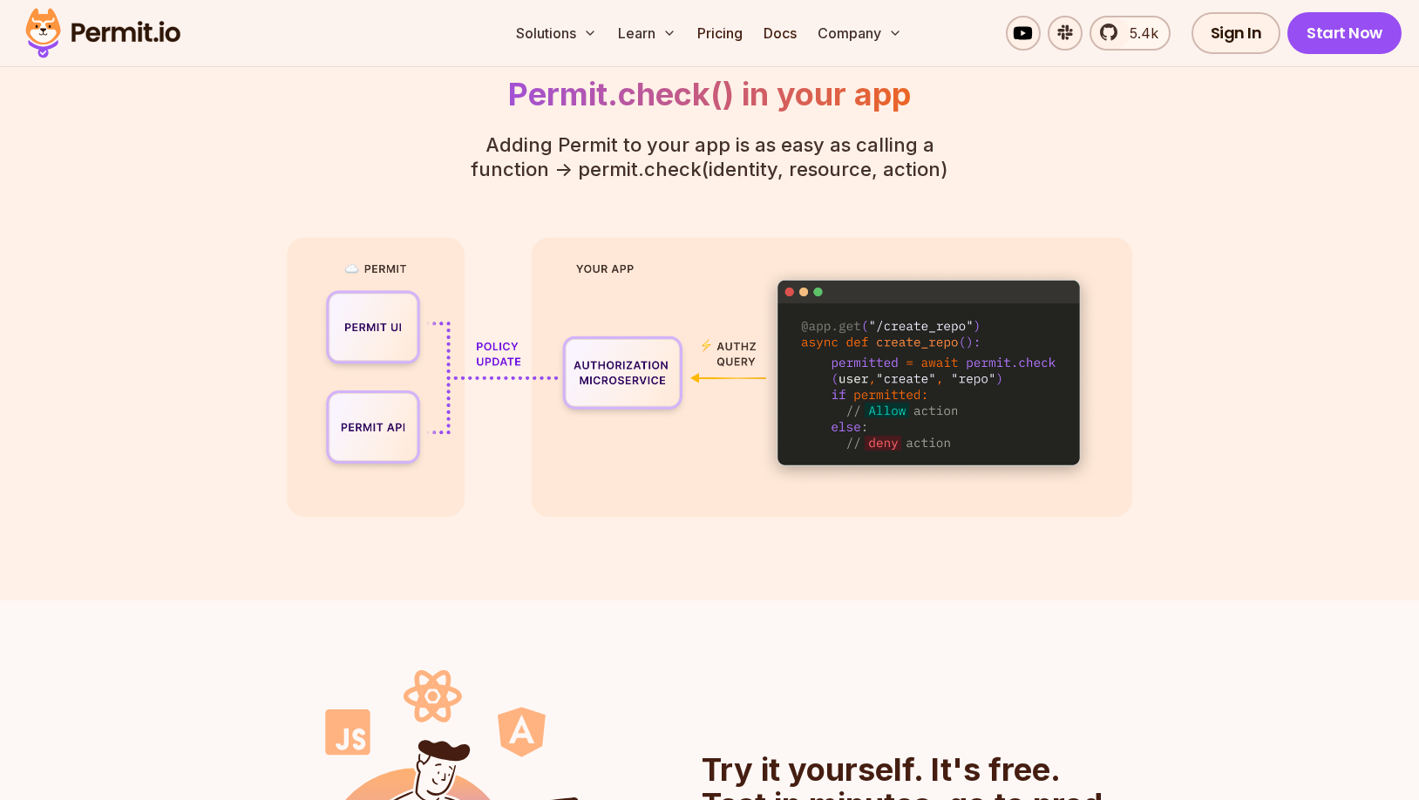
scroll to position [3982, 0]
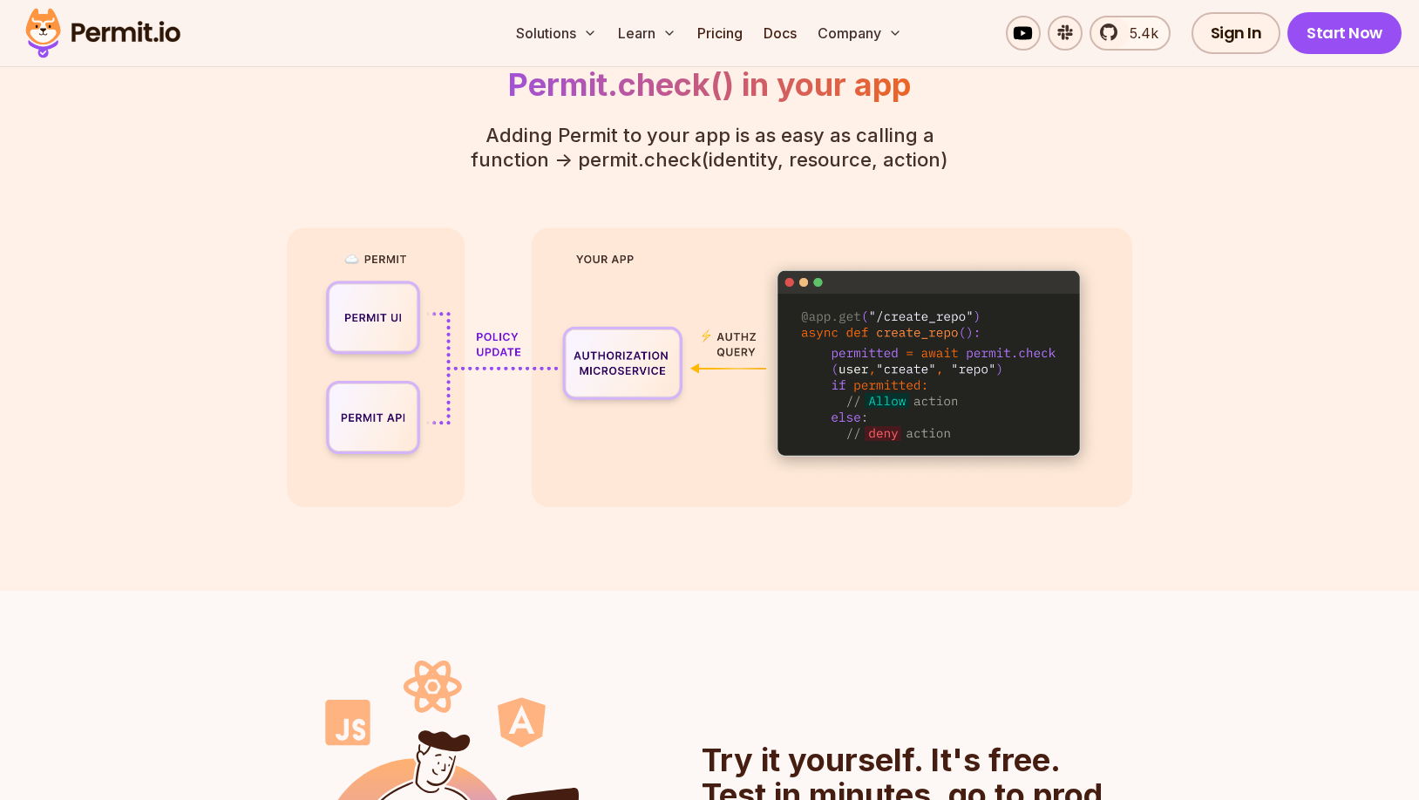
click at [728, 426] on img at bounding box center [709, 367] width 845 height 280
